Goal: Book appointment/travel/reservation

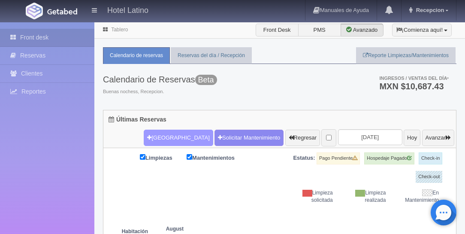
click at [168, 139] on button "[GEOGRAPHIC_DATA]" at bounding box center [178, 138] width 69 height 16
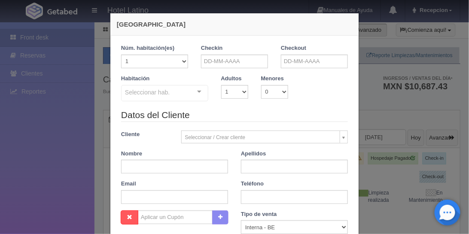
checkbox input "false"
click at [212, 59] on input "text" at bounding box center [234, 62] width 67 height 14
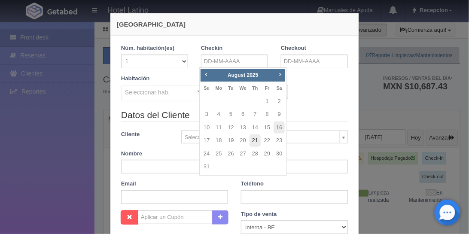
click at [253, 140] on link "21" at bounding box center [254, 140] width 11 height 12
type input "[DATE]"
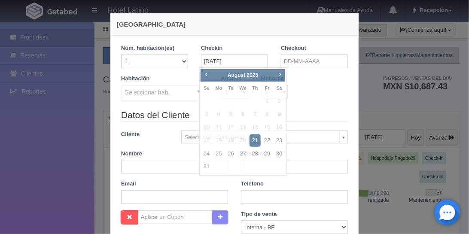
checkbox input "false"
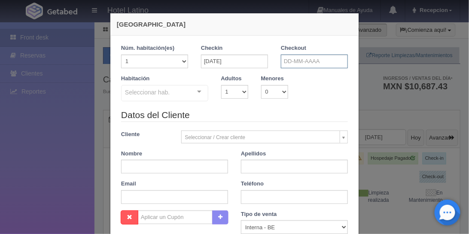
click at [296, 57] on input "text" at bounding box center [314, 62] width 67 height 14
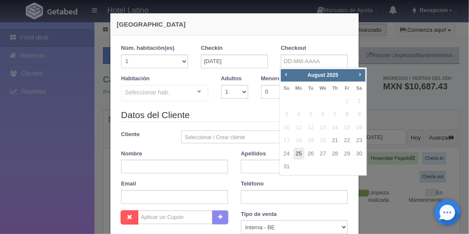
click at [297, 153] on link "25" at bounding box center [298, 154] width 11 height 12
type input "[DATE]"
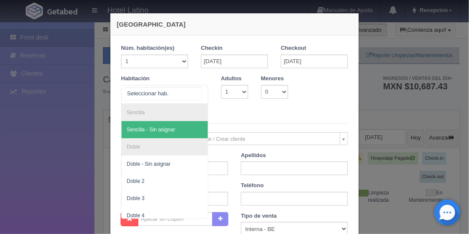
click at [198, 90] on div at bounding box center [199, 91] width 17 height 13
click at [181, 125] on span "Sencilla - Sin asignar" at bounding box center [165, 129] width 86 height 17
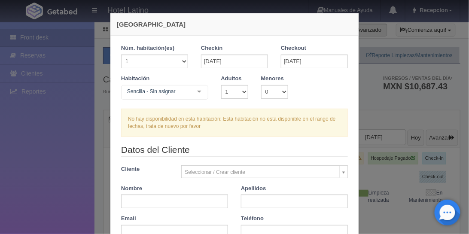
click at [194, 93] on div at bounding box center [199, 91] width 17 height 13
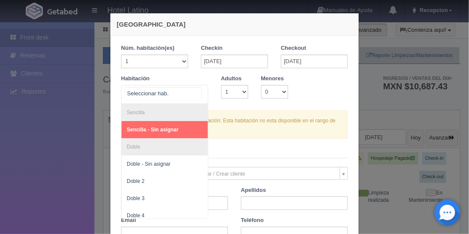
click at [162, 108] on li "Sencilla" at bounding box center [165, 112] width 86 height 17
click at [142, 107] on li "Sencilla" at bounding box center [165, 112] width 86 height 17
click at [141, 109] on li "Sencilla" at bounding box center [165, 112] width 86 height 17
click at [165, 128] on span "Sencilla - Sin asignar" at bounding box center [153, 130] width 52 height 6
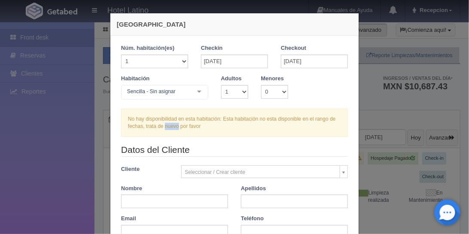
click at [163, 131] on div "No hay disponibilidad en esta habitación: Esta habitación no esta disponible en…" at bounding box center [234, 123] width 227 height 28
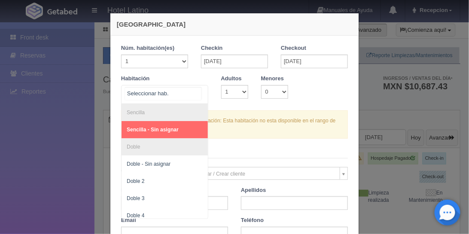
drag, startPoint x: 163, startPoint y: 131, endPoint x: 198, endPoint y: 94, distance: 51.3
click at [198, 94] on div at bounding box center [199, 91] width 17 height 13
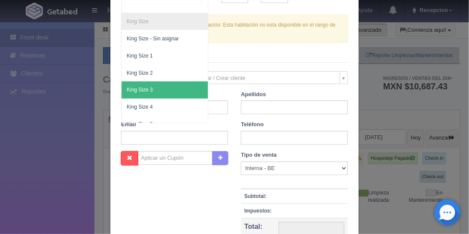
scroll to position [339, 0]
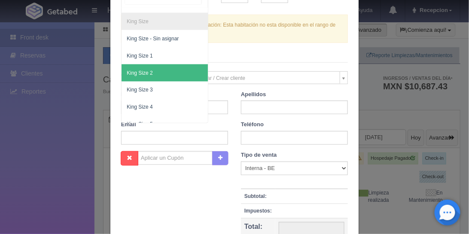
click at [186, 68] on span "King Size 2" at bounding box center [165, 72] width 86 height 17
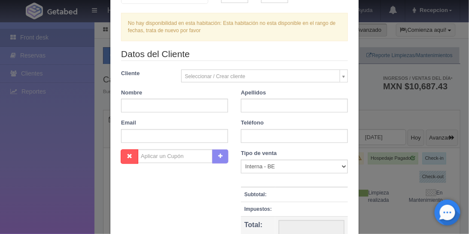
checkbox input "false"
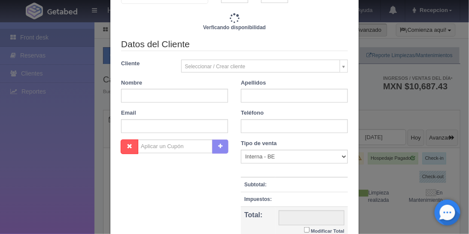
type input "2960.00"
checkbox input "false"
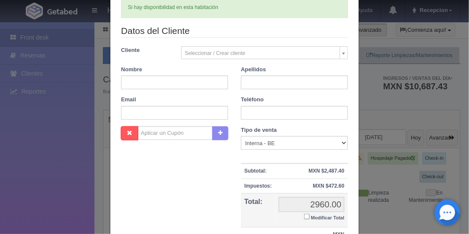
scroll to position [120, 0]
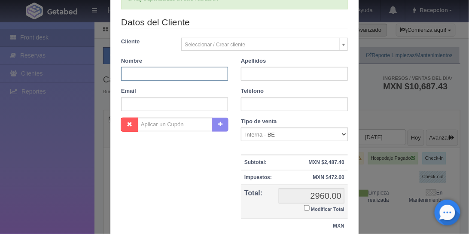
click at [125, 73] on input "text" at bounding box center [174, 74] width 107 height 14
type input "[PERSON_NAME]"
click at [255, 73] on input "text" at bounding box center [294, 74] width 107 height 14
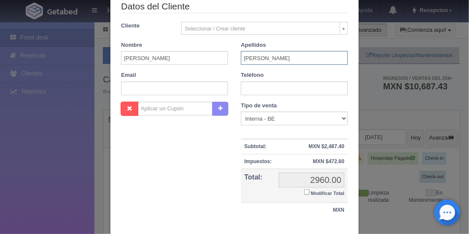
scroll to position [145, 0]
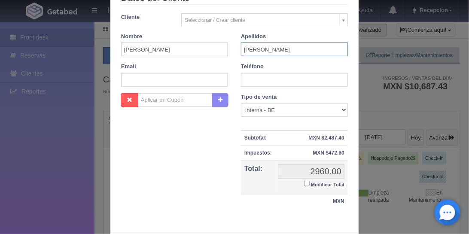
type input "[PERSON_NAME]"
click at [246, 80] on input "text" at bounding box center [294, 80] width 107 height 14
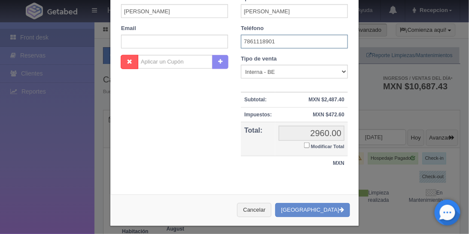
scroll to position [185, 0]
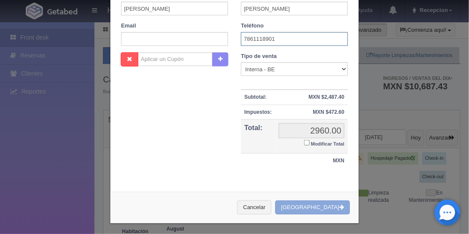
type input "7861118901"
click at [313, 204] on button "[GEOGRAPHIC_DATA]" at bounding box center [312, 208] width 75 height 14
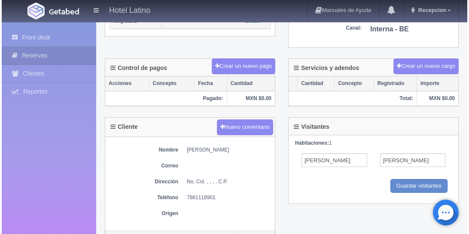
scroll to position [245, 0]
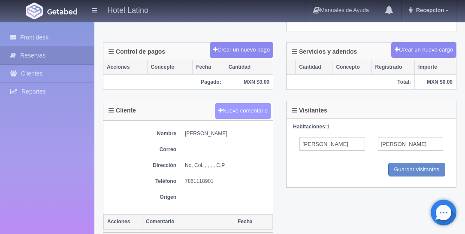
click at [232, 109] on button "Nuevo comentario" at bounding box center [243, 111] width 57 height 16
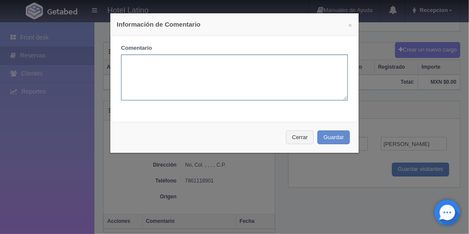
click at [136, 67] on textarea at bounding box center [234, 78] width 227 height 46
type textarea "cambio a sencillas"
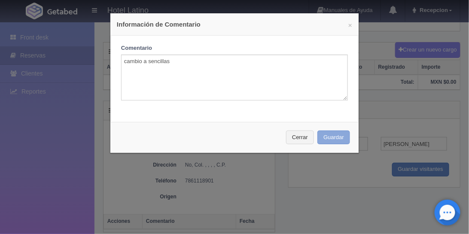
click at [325, 135] on button "Guardar" at bounding box center [333, 138] width 33 height 14
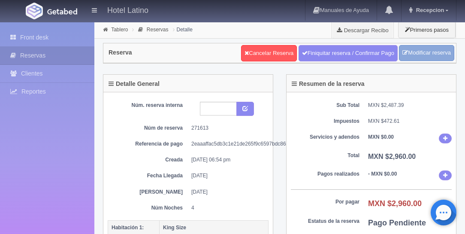
click at [441, 52] on link "Modificar reserva" at bounding box center [426, 53] width 55 height 16
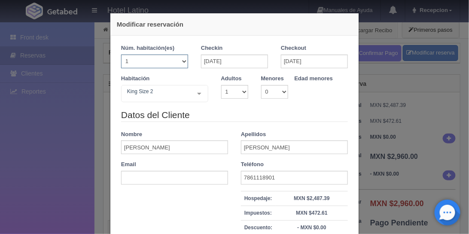
click at [182, 62] on select "1 2 3 4 5 6 7 8 9 10 11 12 13 14 15 16 17 18 19 20" at bounding box center [154, 62] width 67 height 14
select select "2"
click at [121, 55] on select "1 2 3 4 5 6 7 8 9 10 11 12 13 14 15 16 17 18 19 20" at bounding box center [154, 62] width 67 height 14
select select "2"
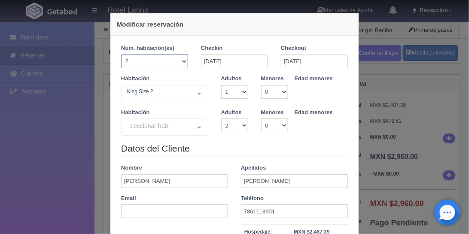
checkbox input "false"
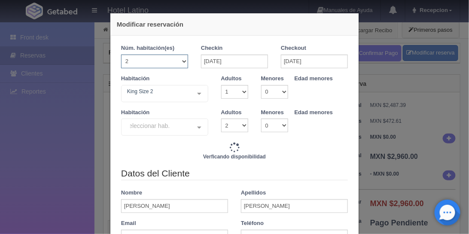
type input "5920.00"
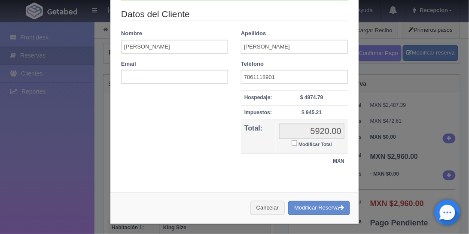
scroll to position [137, 0]
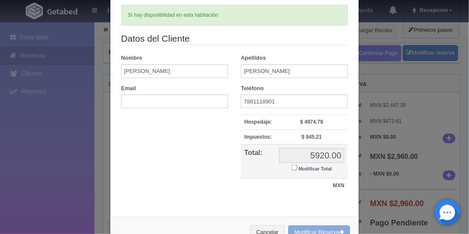
click at [334, 228] on button "Modificar Reserva" at bounding box center [319, 232] width 62 height 14
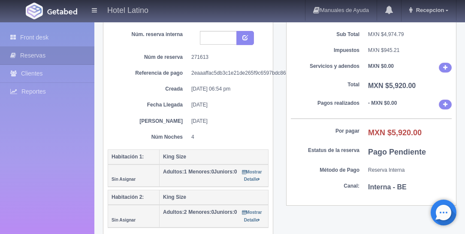
scroll to position [73, 0]
